Goal: Information Seeking & Learning: Learn about a topic

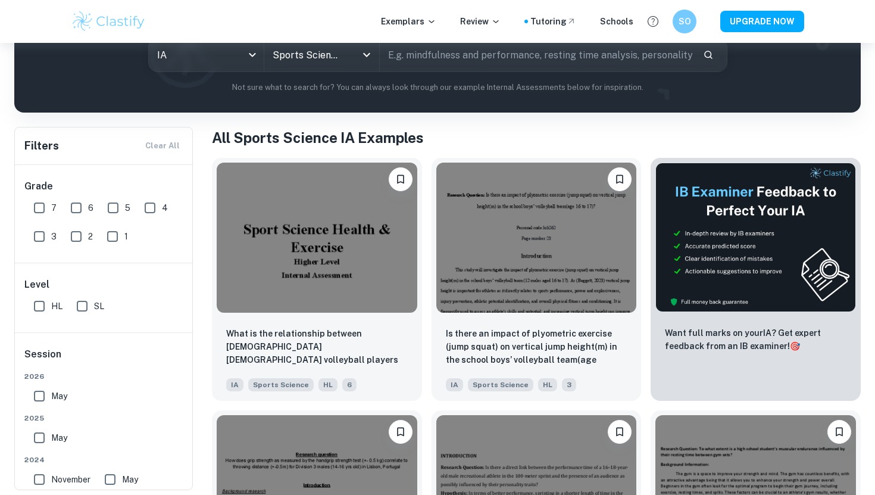
scroll to position [157, 0]
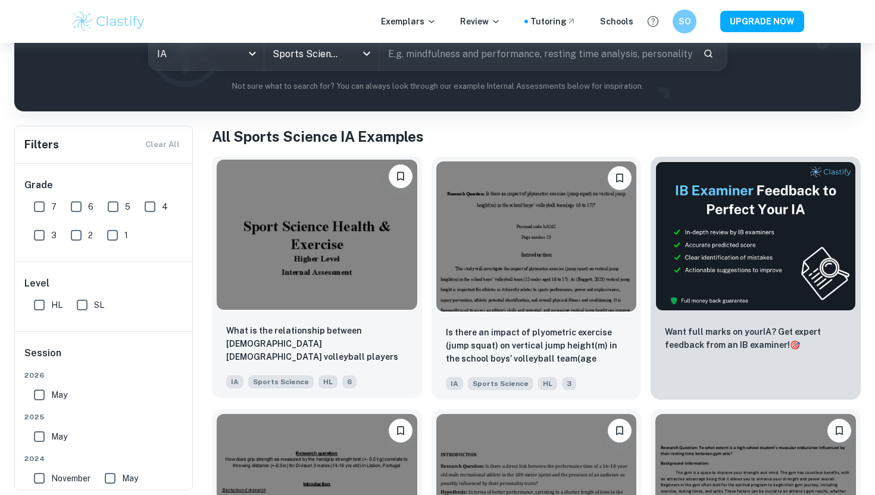
click at [367, 255] on img at bounding box center [317, 235] width 201 height 150
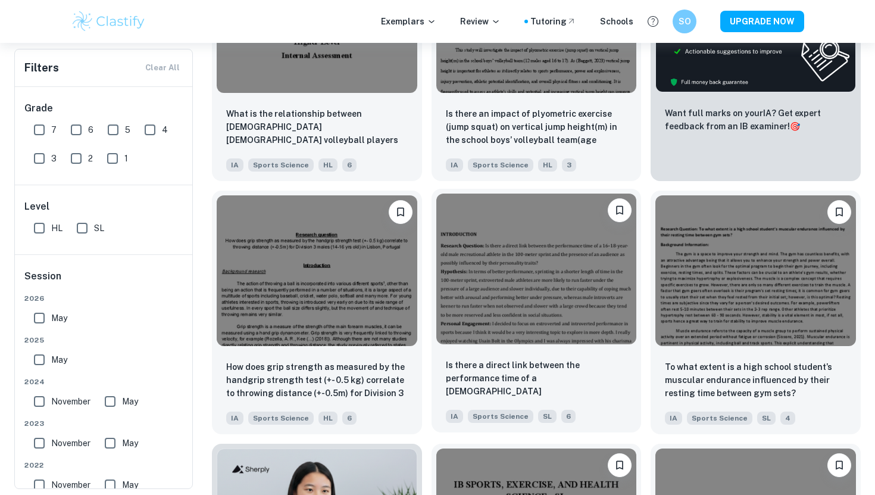
scroll to position [387, 0]
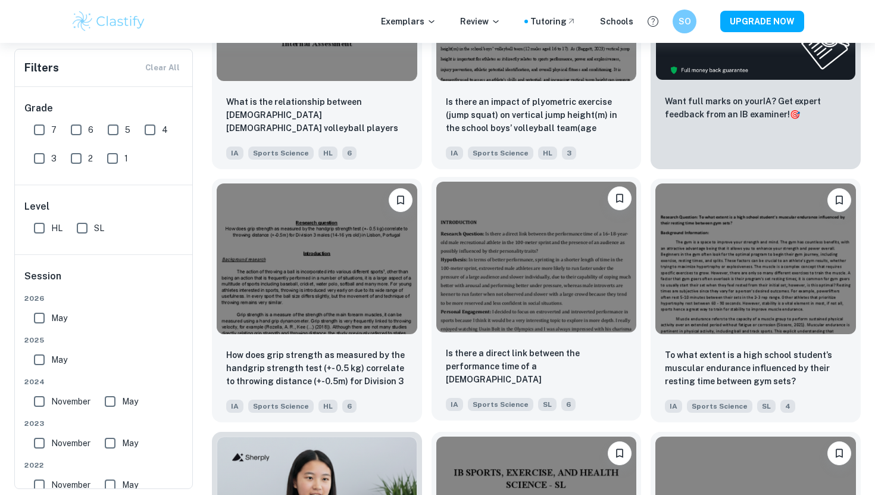
click at [554, 298] on img at bounding box center [537, 257] width 201 height 150
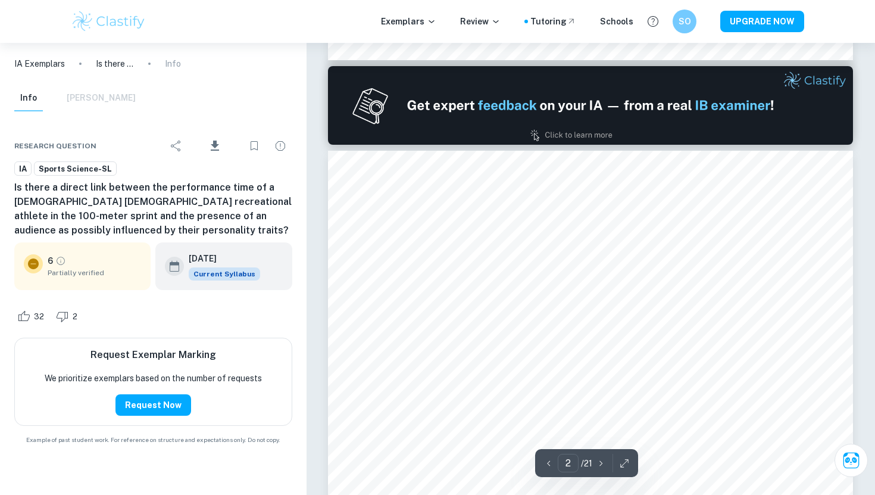
scroll to position [170, 0]
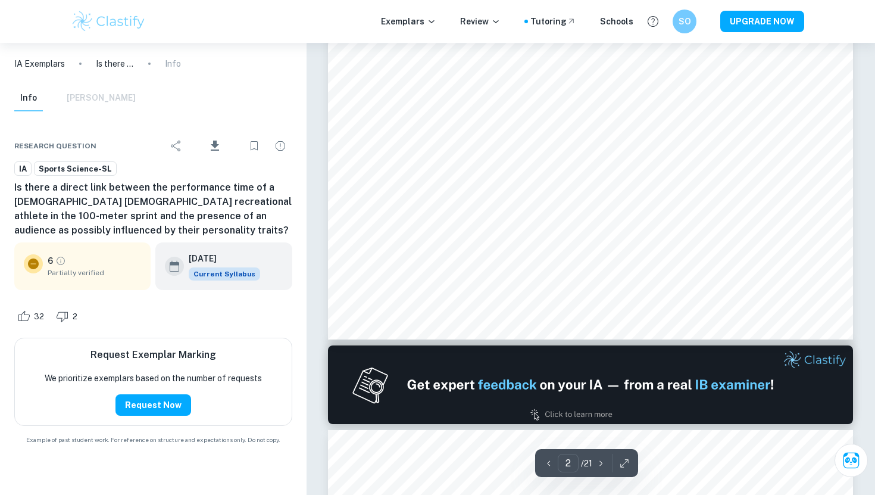
type input "1"
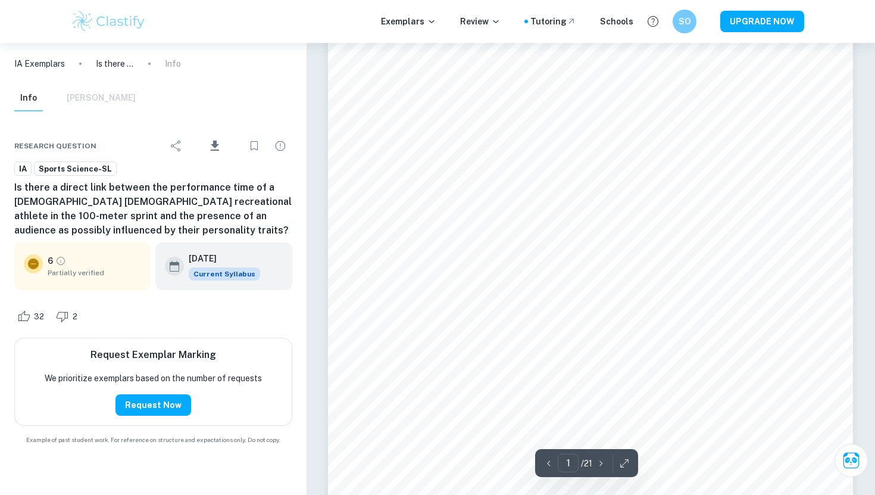
scroll to position [0, 0]
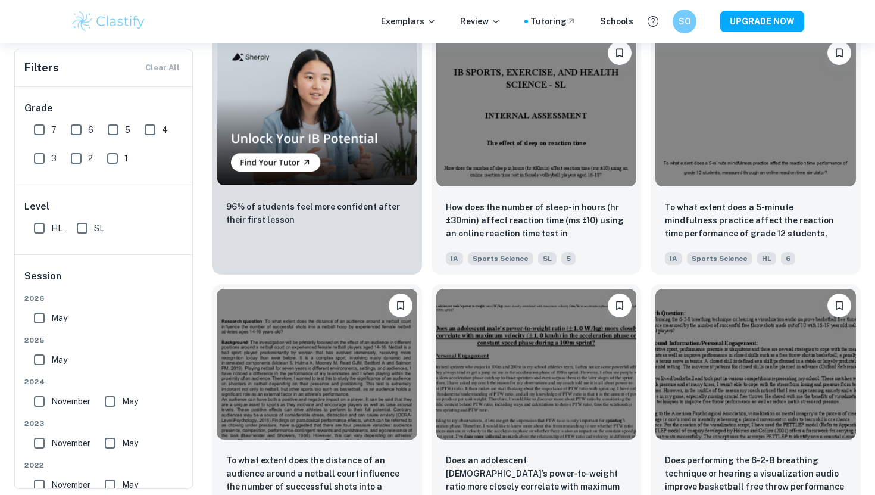
scroll to position [766, 0]
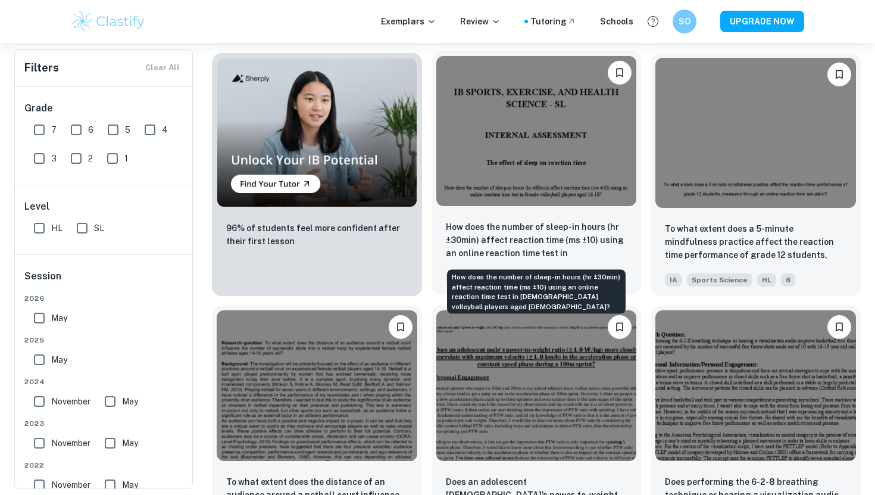
click at [588, 253] on p "How does the number of sleep-in hours (hr ±30min) affect reaction time (ms ±10)…" at bounding box center [537, 240] width 182 height 40
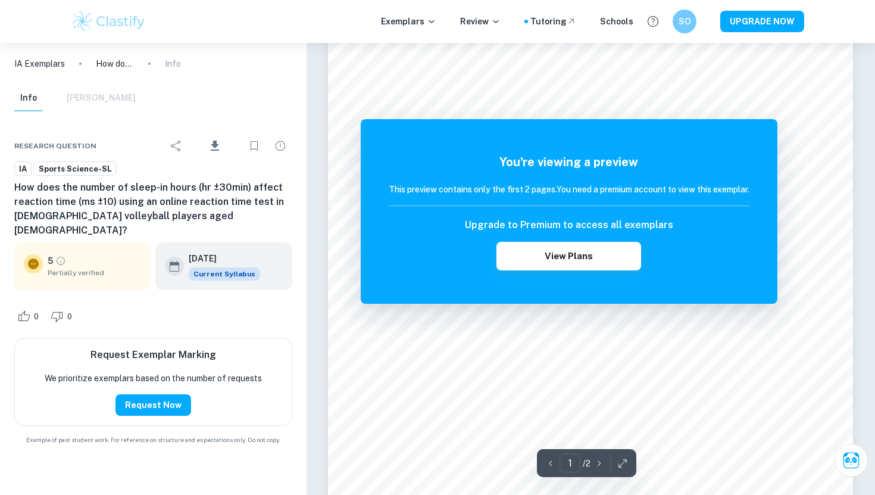
scroll to position [260, 0]
